Goal: Task Accomplishment & Management: Manage account settings

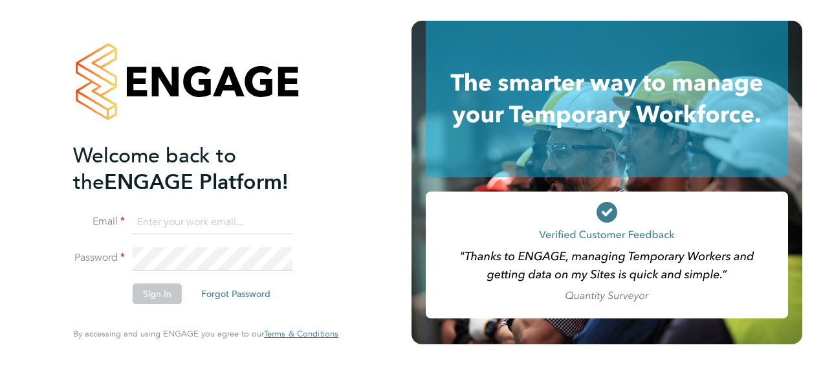
type input "[PERSON_NAME][EMAIL_ADDRESS][PERSON_NAME][DOMAIN_NAME]"
click at [144, 297] on button "Sign In" at bounding box center [157, 293] width 49 height 21
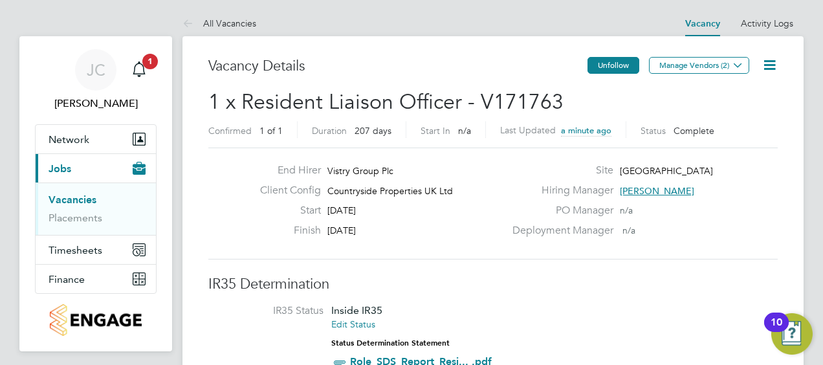
click at [619, 68] on button "Unfollow" at bounding box center [613, 65] width 52 height 17
